Goal: Transaction & Acquisition: Purchase product/service

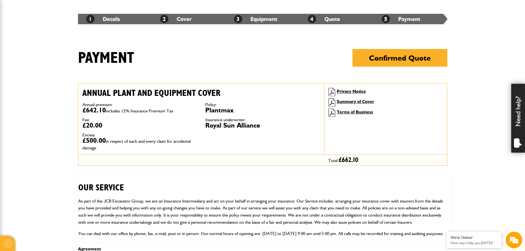
scroll to position [83, 0]
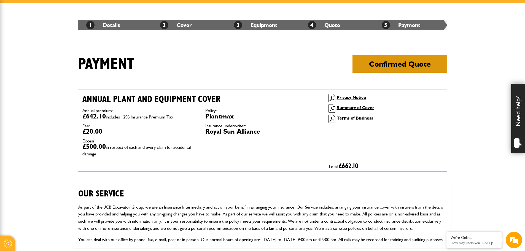
click at [398, 71] on button "Confirmed Quote" at bounding box center [399, 64] width 95 height 18
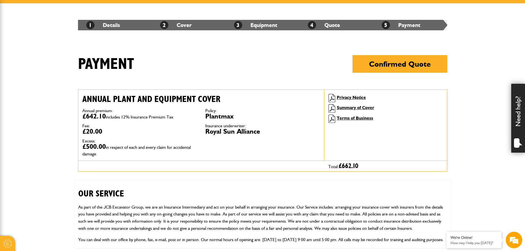
scroll to position [0, 0]
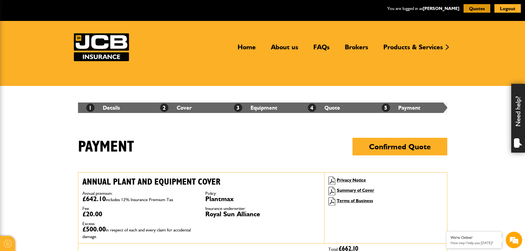
click at [470, 7] on button "Quotes" at bounding box center [476, 8] width 27 height 9
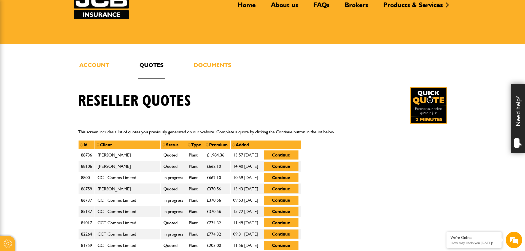
scroll to position [138, 0]
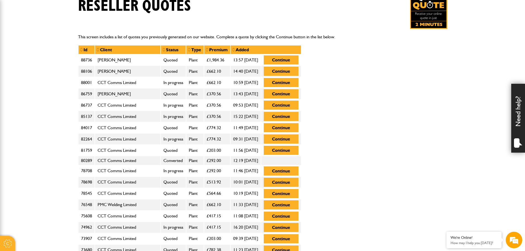
drag, startPoint x: 98, startPoint y: 72, endPoint x: 128, endPoint y: 67, distance: 29.9
click at [128, 67] on td "Mick Cuthbertson" at bounding box center [128, 71] width 66 height 11
drag, startPoint x: 98, startPoint y: 83, endPoint x: 139, endPoint y: 77, distance: 41.2
click at [298, 70] on button "Continue" at bounding box center [281, 71] width 35 height 9
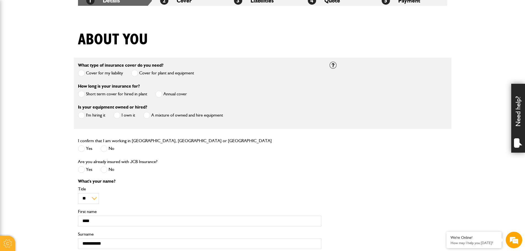
scroll to position [138, 0]
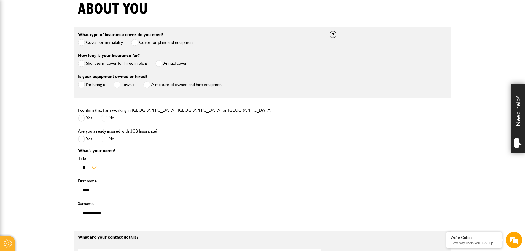
click at [115, 191] on input "****" at bounding box center [199, 190] width 243 height 11
drag, startPoint x: 115, startPoint y: 191, endPoint x: 70, endPoint y: 197, distance: 45.2
click at [70, 197] on body "Cookie Options You can control which cookies we use with the form below. Please…" at bounding box center [262, 230] width 525 height 737
type input "*****"
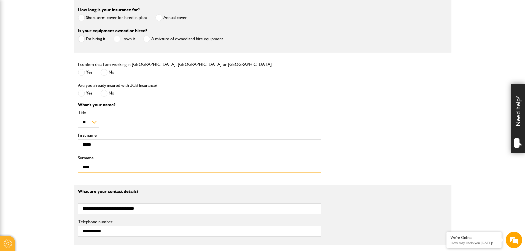
scroll to position [331, 0]
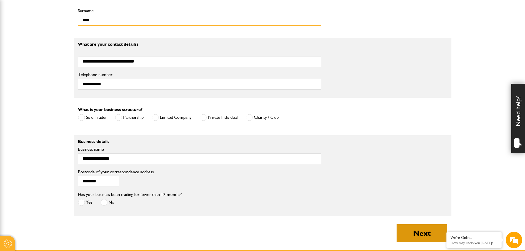
type input "****"
click at [434, 232] on button "Next" at bounding box center [421, 233] width 51 height 18
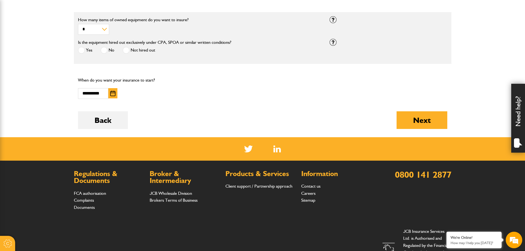
scroll to position [358, 0]
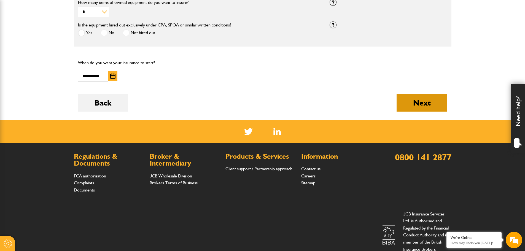
click at [411, 109] on button "Next" at bounding box center [421, 103] width 51 height 18
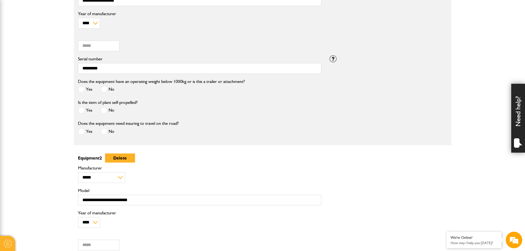
scroll to position [413, 0]
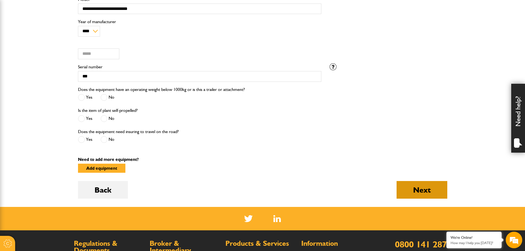
click at [428, 194] on button "Next" at bounding box center [421, 190] width 51 height 18
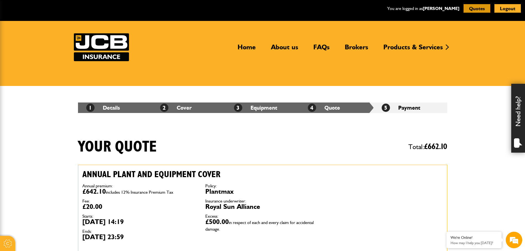
click at [482, 10] on button "Quotes" at bounding box center [476, 8] width 27 height 9
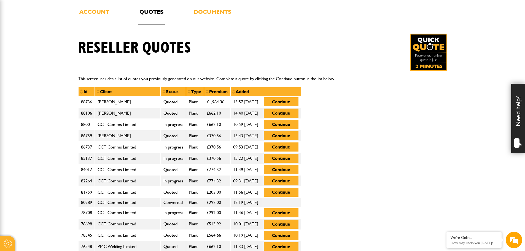
scroll to position [110, 0]
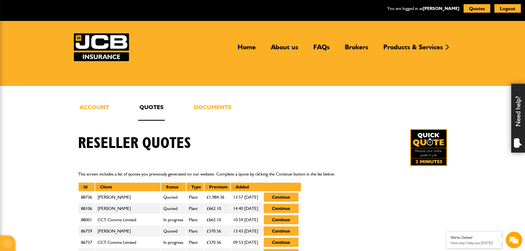
scroll to position [110, 0]
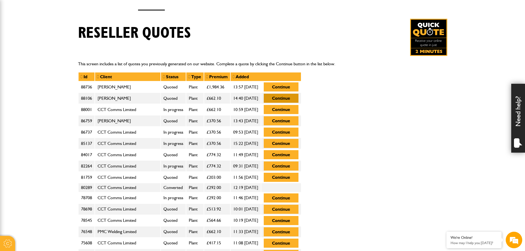
click at [298, 100] on button "Continue" at bounding box center [281, 98] width 35 height 9
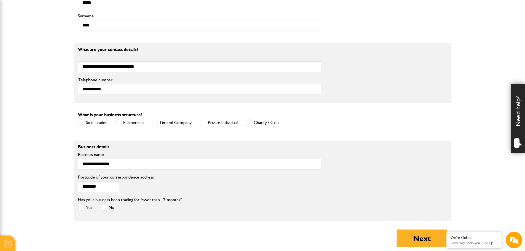
scroll to position [331, 0]
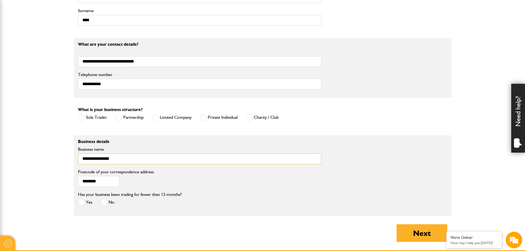
click at [124, 163] on input "**********" at bounding box center [199, 158] width 243 height 11
drag, startPoint x: 123, startPoint y: 162, endPoint x: 40, endPoint y: 190, distance: 87.6
click at [40, 188] on body "Cookie Options You can control which cookies we use with the form below. Please…" at bounding box center [262, 37] width 525 height 737
type input "**********"
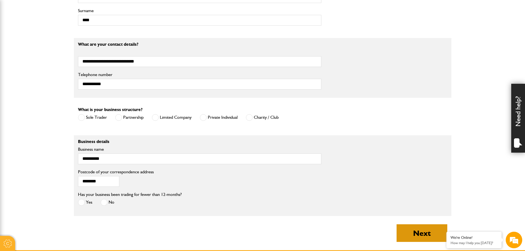
click at [435, 228] on button "Next" at bounding box center [421, 233] width 51 height 18
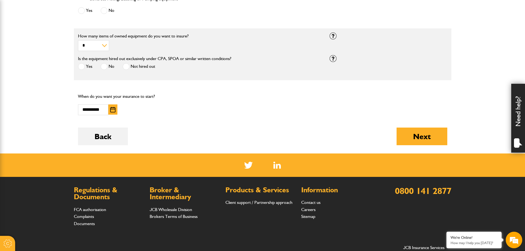
scroll to position [384, 0]
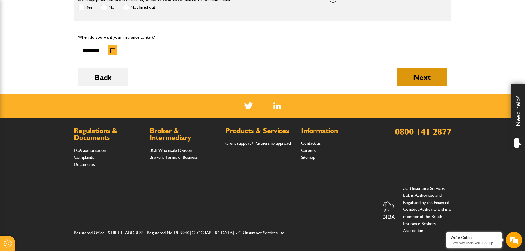
drag, startPoint x: 419, startPoint y: 76, endPoint x: 420, endPoint y: 78, distance: 3.0
click at [419, 77] on button "Next" at bounding box center [421, 77] width 51 height 18
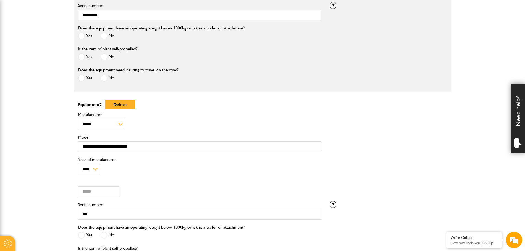
scroll to position [523, 0]
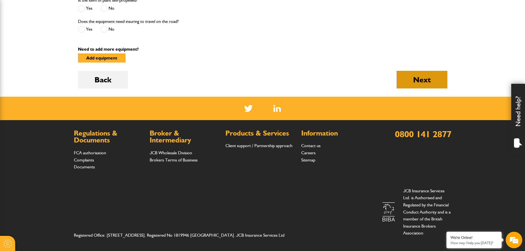
click at [427, 72] on button "Next" at bounding box center [421, 80] width 51 height 18
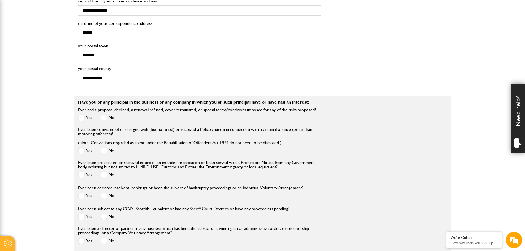
scroll to position [689, 0]
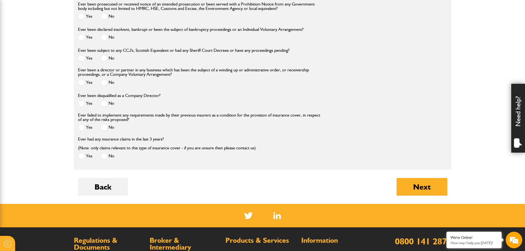
click at [433, 187] on button "Next" at bounding box center [421, 187] width 51 height 18
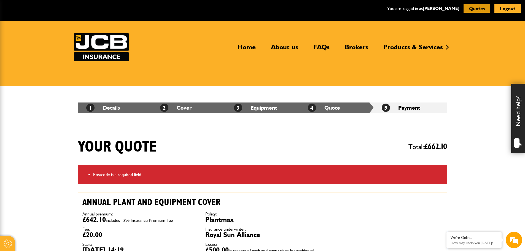
click at [486, 6] on button "Quotes" at bounding box center [476, 8] width 27 height 9
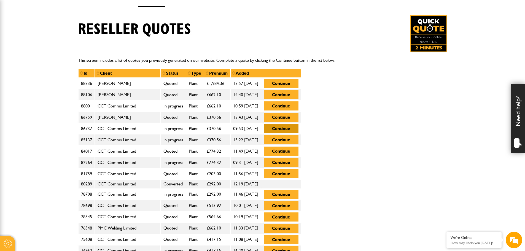
scroll to position [138, 0]
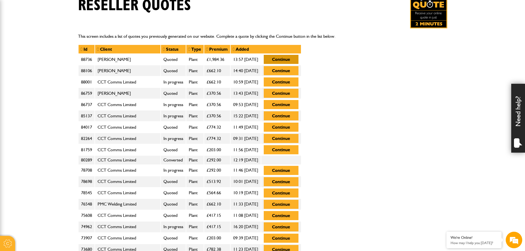
click at [298, 59] on button "Continue" at bounding box center [281, 59] width 35 height 9
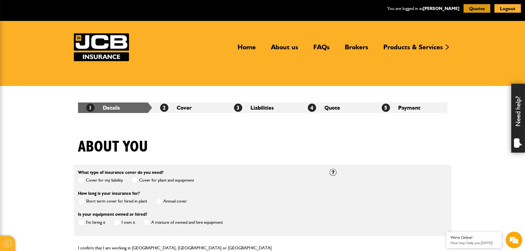
click at [476, 5] on button "Quotes" at bounding box center [476, 8] width 27 height 9
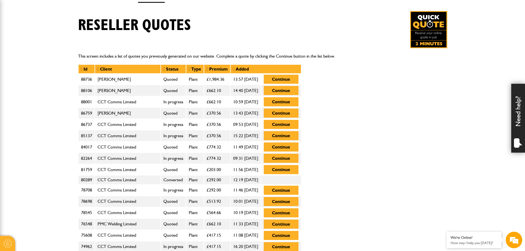
scroll to position [110, 0]
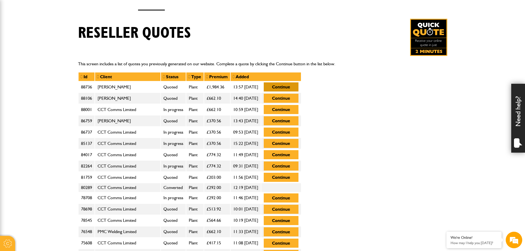
click at [298, 86] on button "Continue" at bounding box center [281, 86] width 35 height 9
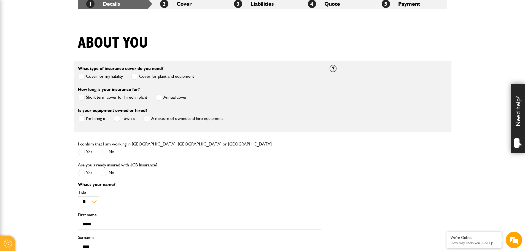
scroll to position [193, 0]
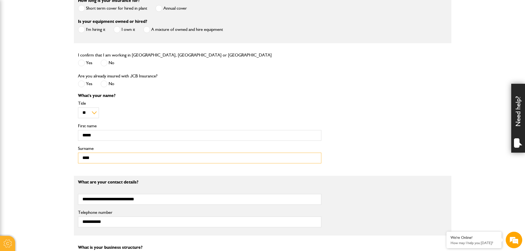
drag, startPoint x: 103, startPoint y: 161, endPoint x: 60, endPoint y: 161, distance: 43.0
click at [60, 161] on body "Cookie Options You can control which cookies we use with the form below. Please…" at bounding box center [262, 175] width 525 height 737
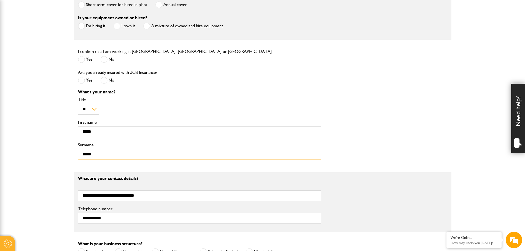
scroll to position [248, 0]
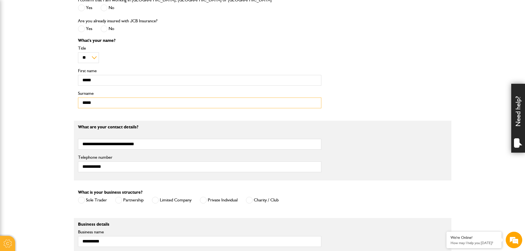
type input "*****"
drag, startPoint x: 152, startPoint y: 147, endPoint x: 59, endPoint y: 150, distance: 93.1
click at [59, 150] on body "Cookie Options You can control which cookies we use with the form below. Please…" at bounding box center [262, 120] width 525 height 737
paste input "email"
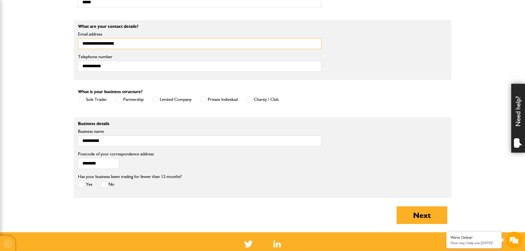
scroll to position [358, 0]
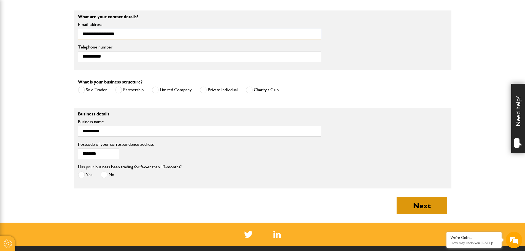
type input "**********"
click at [418, 202] on button "Next" at bounding box center [421, 206] width 51 height 18
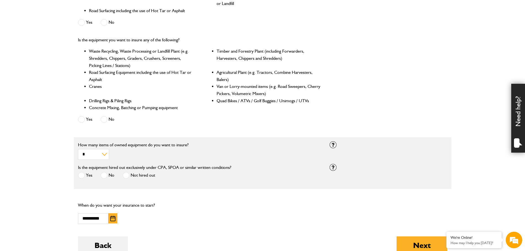
scroll to position [256, 0]
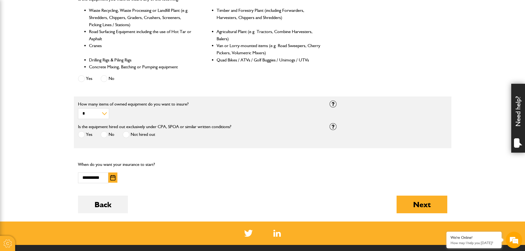
click at [114, 180] on img "button" at bounding box center [112, 178] width 5 height 6
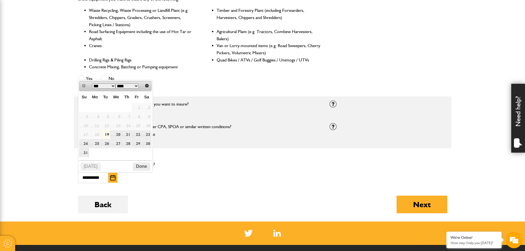
click at [109, 136] on link "19" at bounding box center [105, 135] width 9 height 9
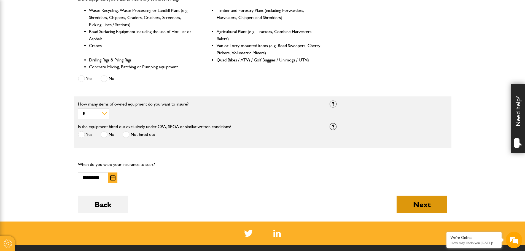
click at [416, 205] on button "Next" at bounding box center [421, 205] width 51 height 18
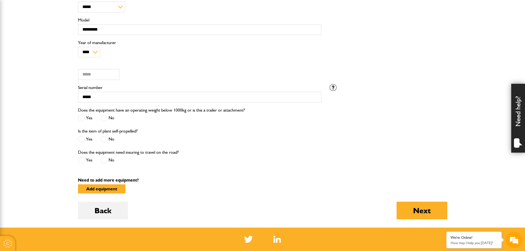
scroll to position [826, 0]
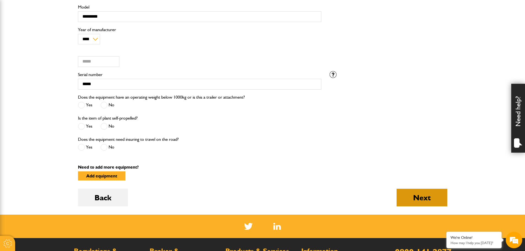
click at [419, 195] on button "Next" at bounding box center [421, 198] width 51 height 18
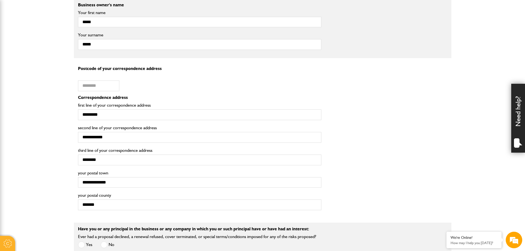
scroll to position [331, 0]
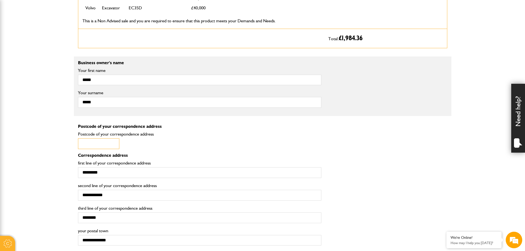
click at [99, 141] on input "Postcode of your correspondence address" at bounding box center [98, 143] width 41 height 11
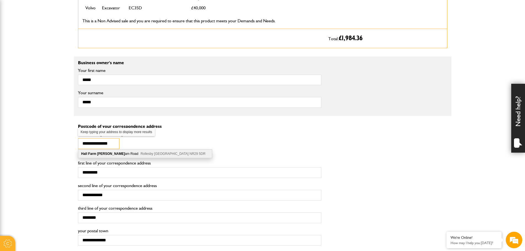
scroll to position [0, 0]
click at [113, 152] on div "Hall Farm Marth am Road Rollesby Great Yarmouth NR29 5DR" at bounding box center [145, 154] width 134 height 8
type input "********"
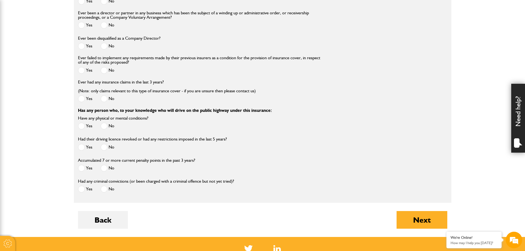
scroll to position [799, 0]
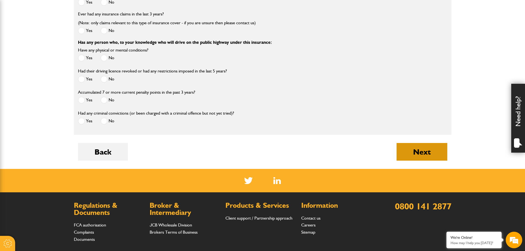
click at [429, 152] on button "Next" at bounding box center [421, 152] width 51 height 18
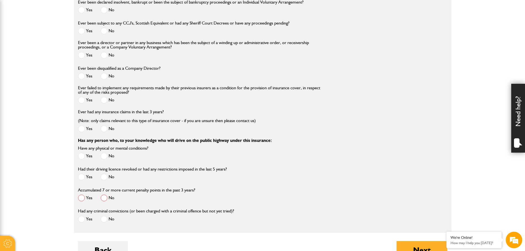
scroll to position [771, 0]
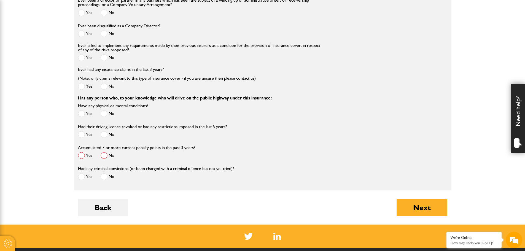
click at [101, 158] on span at bounding box center [104, 155] width 7 height 7
click at [428, 211] on button "Next" at bounding box center [421, 208] width 51 height 18
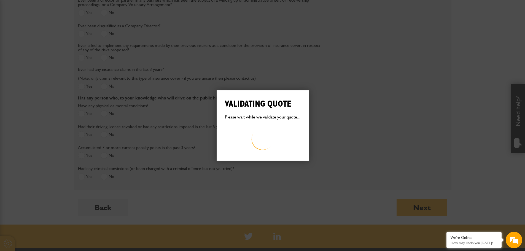
scroll to position [0, 0]
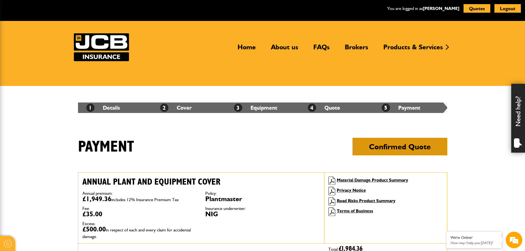
click at [411, 153] on button "Confirmed Quote" at bounding box center [399, 147] width 95 height 18
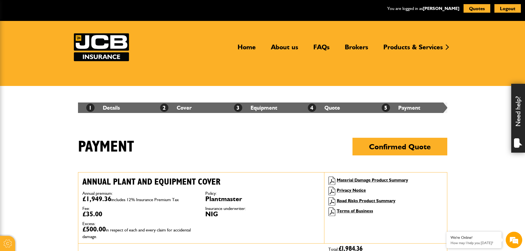
click at [390, 31] on header "Home About us FAQs Brokers Products & Services Construction insurance Car and c…" at bounding box center [262, 53] width 525 height 65
click at [474, 9] on button "Quotes" at bounding box center [476, 8] width 27 height 9
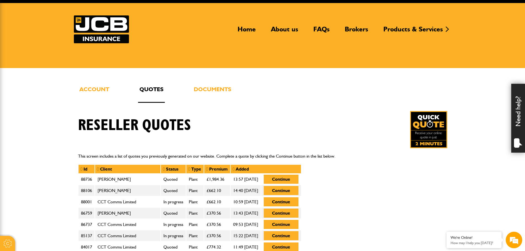
scroll to position [28, 0]
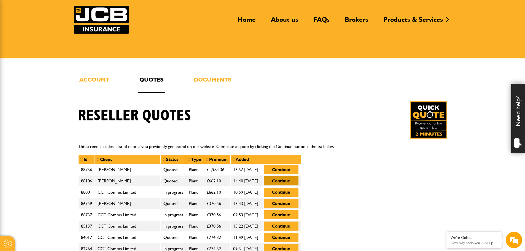
click at [298, 182] on button "Continue" at bounding box center [281, 180] width 35 height 9
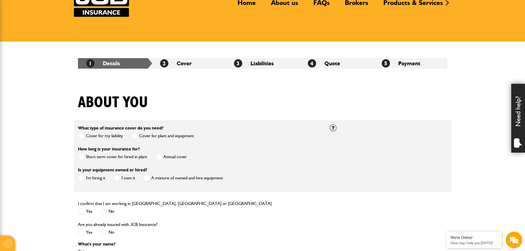
scroll to position [138, 0]
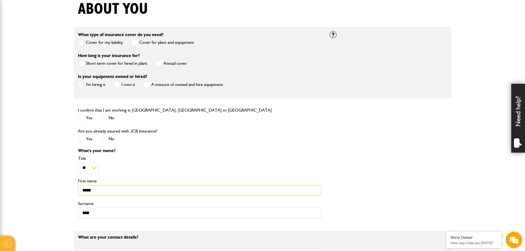
drag, startPoint x: 103, startPoint y: 188, endPoint x: 55, endPoint y: 188, distance: 48.2
click at [55, 188] on body "Cookie Options You can control which cookies we use with the form below. Please…" at bounding box center [262, 230] width 525 height 737
type input "****"
type input "**********"
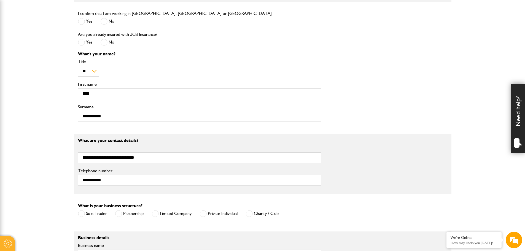
scroll to position [275, 0]
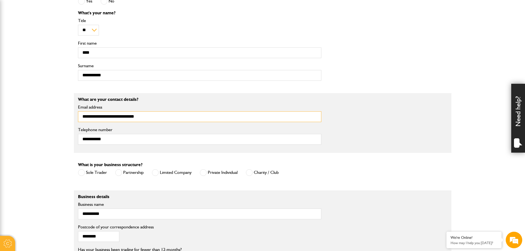
drag, startPoint x: 151, startPoint y: 115, endPoint x: 73, endPoint y: 123, distance: 78.7
click at [73, 123] on body "Cookie Options You can control which cookies we use with the form below. Please…" at bounding box center [262, 93] width 525 height 737
paste input "email"
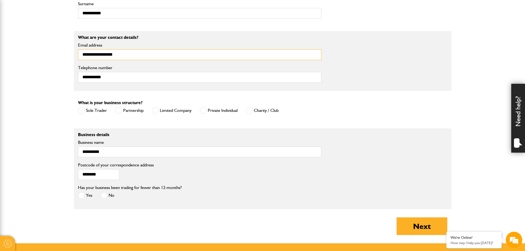
scroll to position [358, 0]
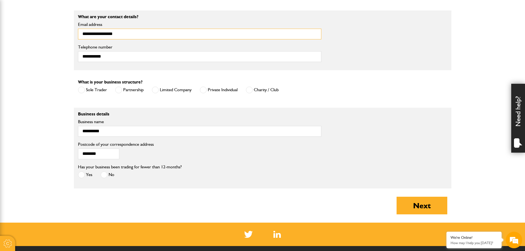
type input "**********"
drag, startPoint x: 106, startPoint y: 133, endPoint x: 79, endPoint y: 134, distance: 27.3
click at [79, 134] on input "**********" at bounding box center [199, 131] width 243 height 11
type input "**********"
click at [426, 210] on button "Next" at bounding box center [421, 206] width 51 height 18
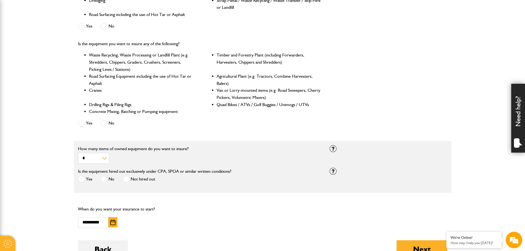
scroll to position [303, 0]
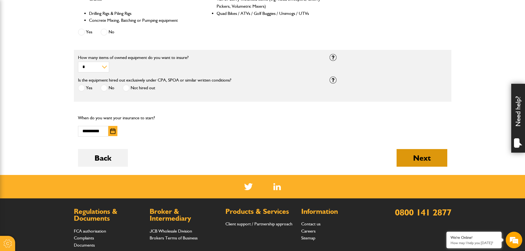
click at [429, 158] on button "Next" at bounding box center [421, 158] width 51 height 18
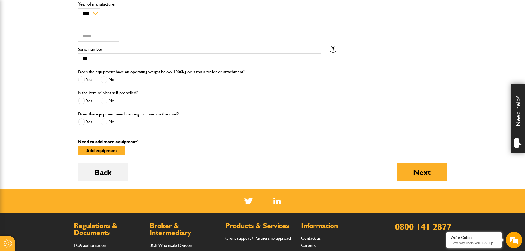
scroll to position [441, 0]
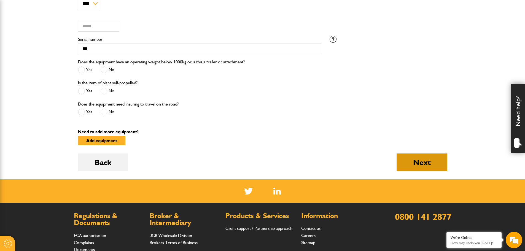
click at [422, 161] on button "Next" at bounding box center [421, 162] width 51 height 18
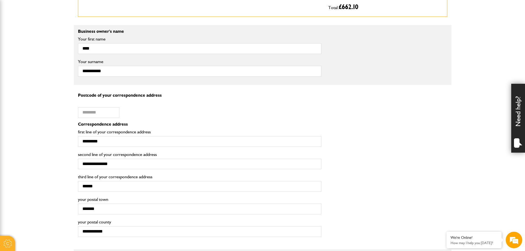
scroll to position [386, 0]
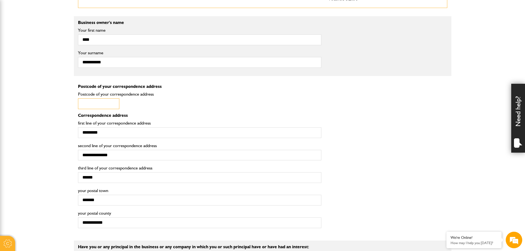
click at [101, 107] on input "Postcode of your correspondence address" at bounding box center [98, 103] width 41 height 11
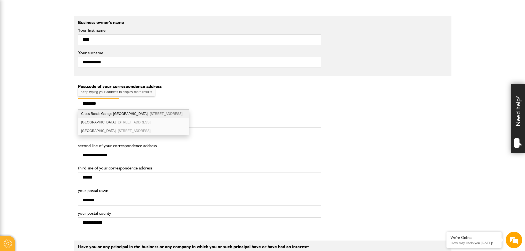
scroll to position [0, 0]
click at [110, 123] on div "Ivy House Shuckburgh Road Napton Southam CV47 8NJ" at bounding box center [133, 122] width 111 height 9
type input "********"
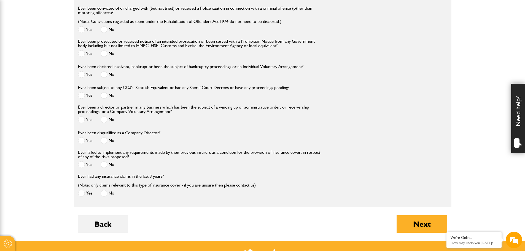
scroll to position [661, 0]
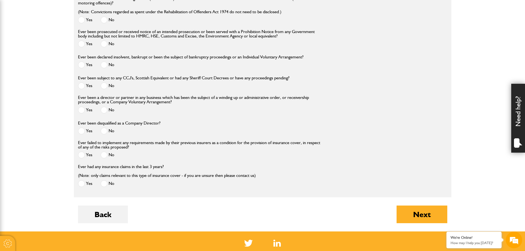
click at [429, 218] on button "Next" at bounding box center [421, 214] width 51 height 18
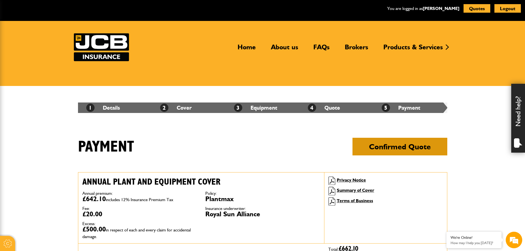
click at [405, 147] on button "Confirmed Quote" at bounding box center [399, 147] width 95 height 18
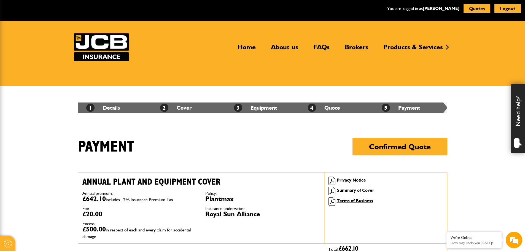
click at [419, 81] on header "Home About us FAQs Brokers Products & Services Construction insurance Car and c…" at bounding box center [262, 53] width 525 height 65
click at [472, 7] on button "Quotes" at bounding box center [476, 8] width 27 height 9
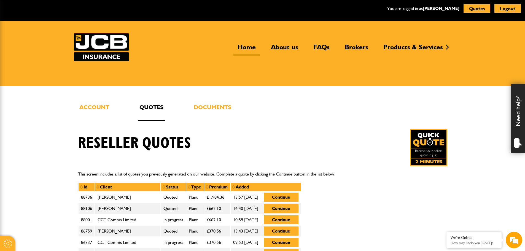
click at [255, 48] on link "Home" at bounding box center [246, 49] width 26 height 13
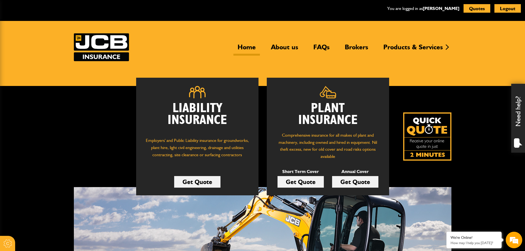
click at [194, 183] on link "Get Quote" at bounding box center [197, 182] width 46 height 12
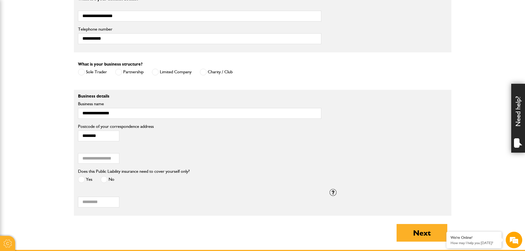
scroll to position [358, 0]
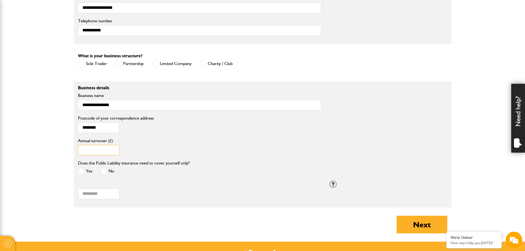
drag, startPoint x: 84, startPoint y: 151, endPoint x: 72, endPoint y: 152, distance: 12.1
click at [72, 152] on body "Cookie Options You can control which cookies we use with the form below. Please…" at bounding box center [262, 20] width 525 height 756
type input "*****"
click at [84, 172] on span at bounding box center [81, 171] width 7 height 7
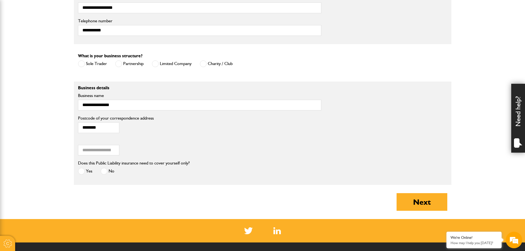
click at [103, 170] on span at bounding box center [104, 171] width 7 height 7
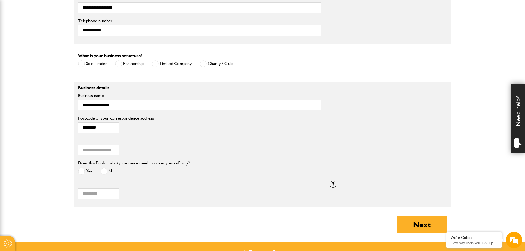
click at [85, 171] on label "Yes" at bounding box center [85, 171] width 14 height 7
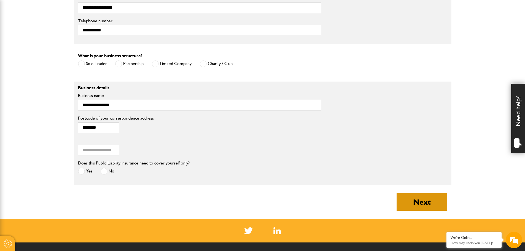
click at [434, 201] on button "Next" at bounding box center [421, 202] width 51 height 18
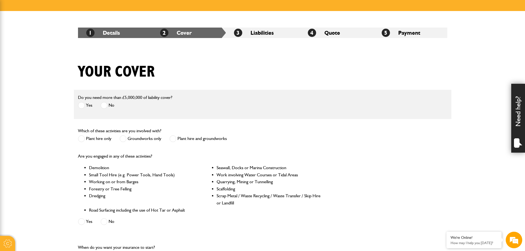
scroll to position [83, 0]
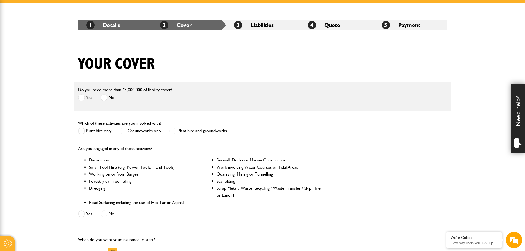
click at [123, 132] on span at bounding box center [123, 131] width 7 height 7
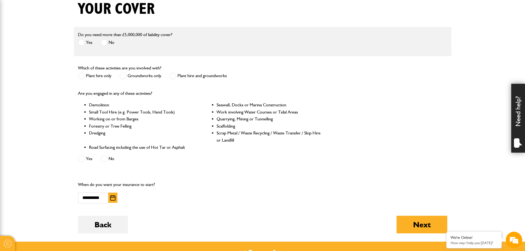
scroll to position [165, 0]
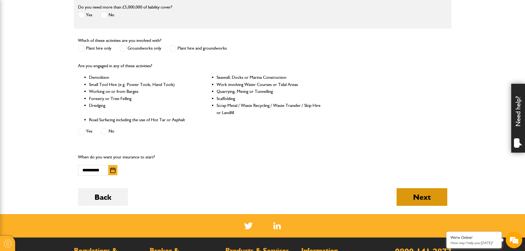
click at [417, 198] on button "Next" at bounding box center [421, 197] width 51 height 18
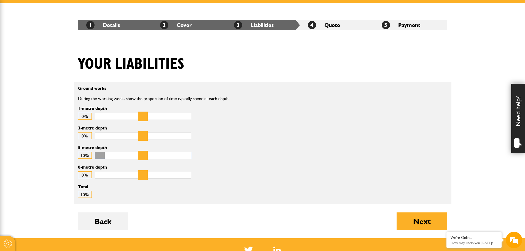
drag, startPoint x: 102, startPoint y: 154, endPoint x: 109, endPoint y: 155, distance: 7.8
type input "**"
click at [109, 155] on input "5-metre depth" at bounding box center [143, 155] width 96 height 7
click at [418, 220] on button "Next" at bounding box center [421, 221] width 51 height 18
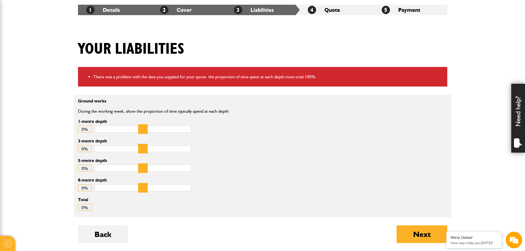
scroll to position [110, 0]
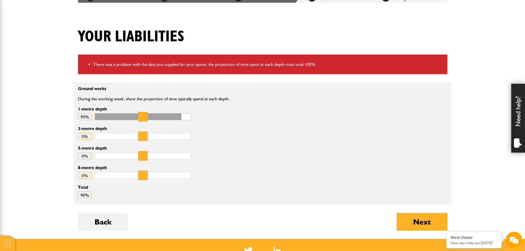
drag, startPoint x: 103, startPoint y: 118, endPoint x: 175, endPoint y: 120, distance: 72.7
type input "**"
click at [175, 120] on input "1-metre depth" at bounding box center [143, 116] width 96 height 7
drag, startPoint x: 101, startPoint y: 157, endPoint x: 112, endPoint y: 157, distance: 10.5
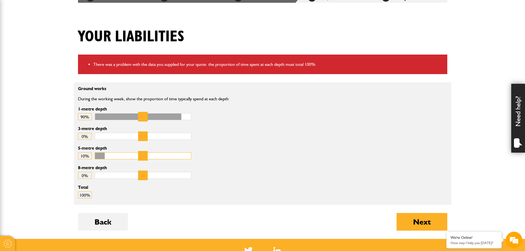
type input "**"
click at [112, 157] on input "5-metre depth" at bounding box center [143, 155] width 96 height 7
click at [424, 224] on button "Next" at bounding box center [421, 222] width 51 height 18
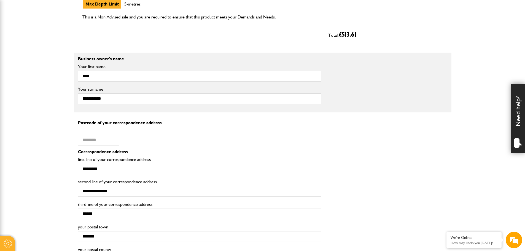
scroll to position [331, 0]
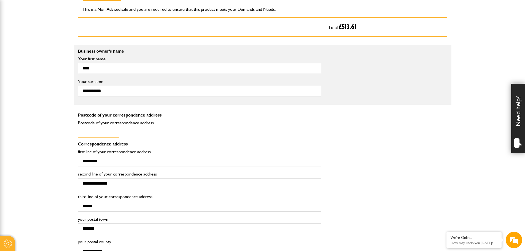
click at [99, 131] on input "Postcode of your correspondence address" at bounding box center [98, 132] width 41 height 11
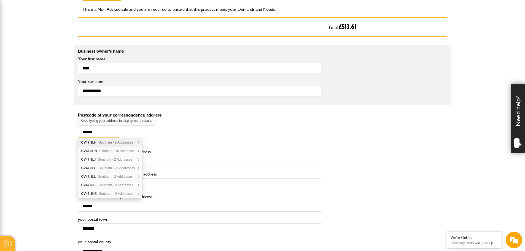
scroll to position [0, 0]
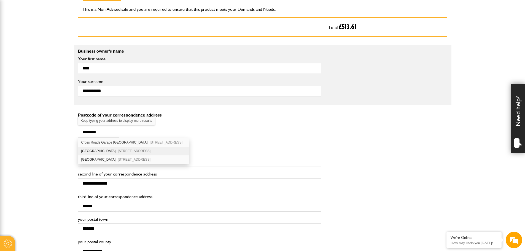
click at [104, 150] on div "Ivy House Shuckburgh Road Napton Southam CV47 8NJ" at bounding box center [133, 151] width 111 height 9
type input "********"
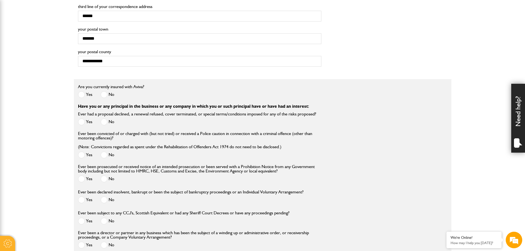
scroll to position [523, 0]
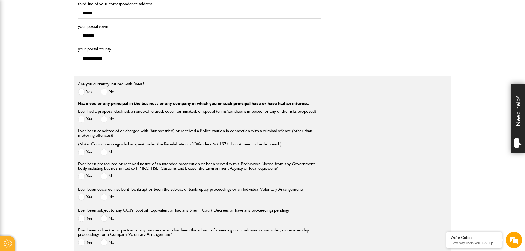
click at [105, 93] on span at bounding box center [104, 91] width 7 height 7
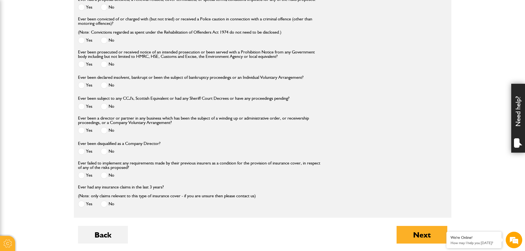
scroll to position [689, 0]
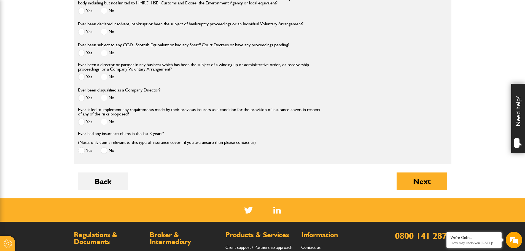
click at [430, 186] on button "Next" at bounding box center [421, 181] width 51 height 18
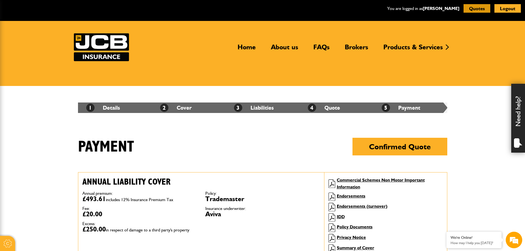
click at [475, 8] on button "Quotes" at bounding box center [476, 8] width 27 height 9
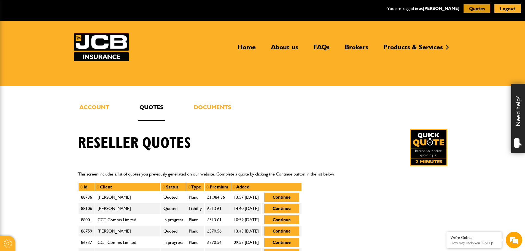
click at [472, 11] on button "Quotes" at bounding box center [476, 8] width 27 height 9
